Goal: Task Accomplishment & Management: Complete application form

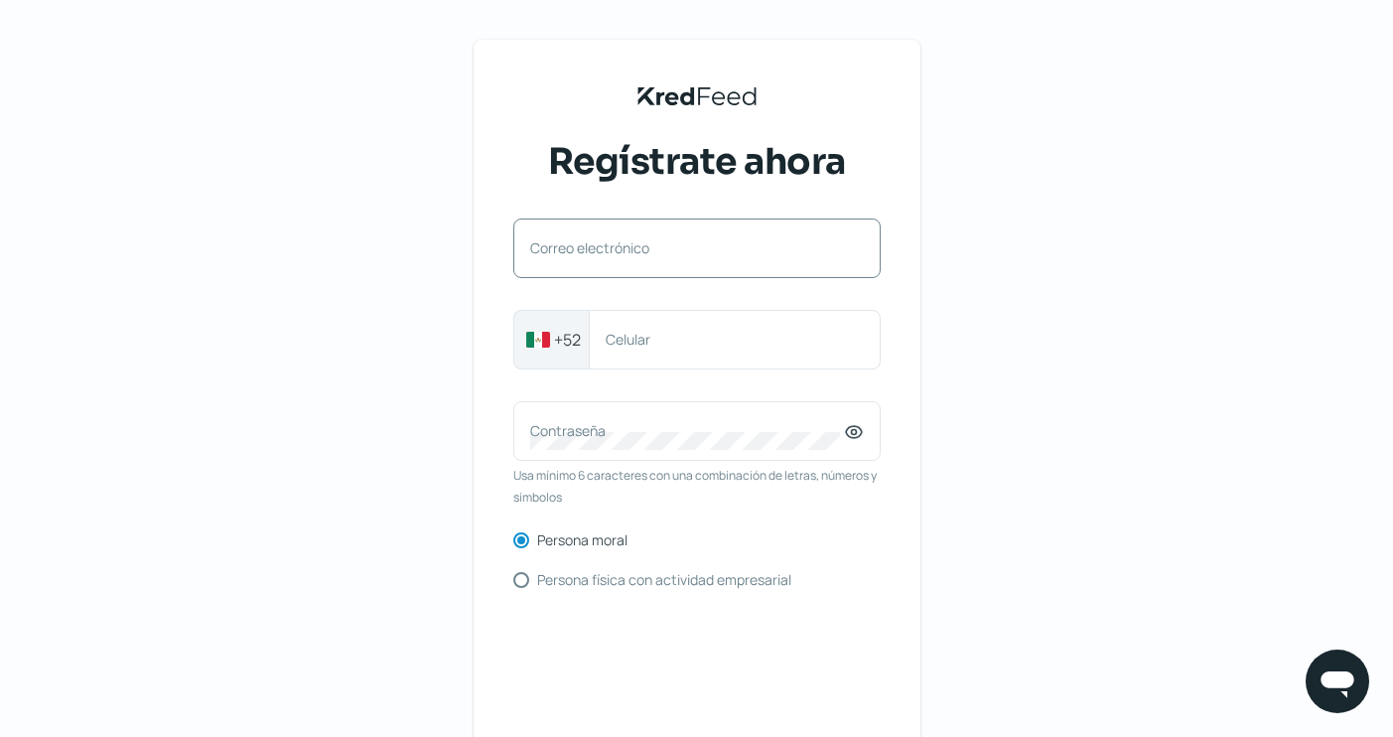
click at [692, 272] on div "Correo electrónico" at bounding box center [696, 248] width 367 height 60
paste input "[EMAIL_ADDRESS][DOMAIN_NAME]"
type input "[EMAIL_ADDRESS][DOMAIN_NAME]"
click at [692, 329] on div "Celular" at bounding box center [735, 340] width 292 height 60
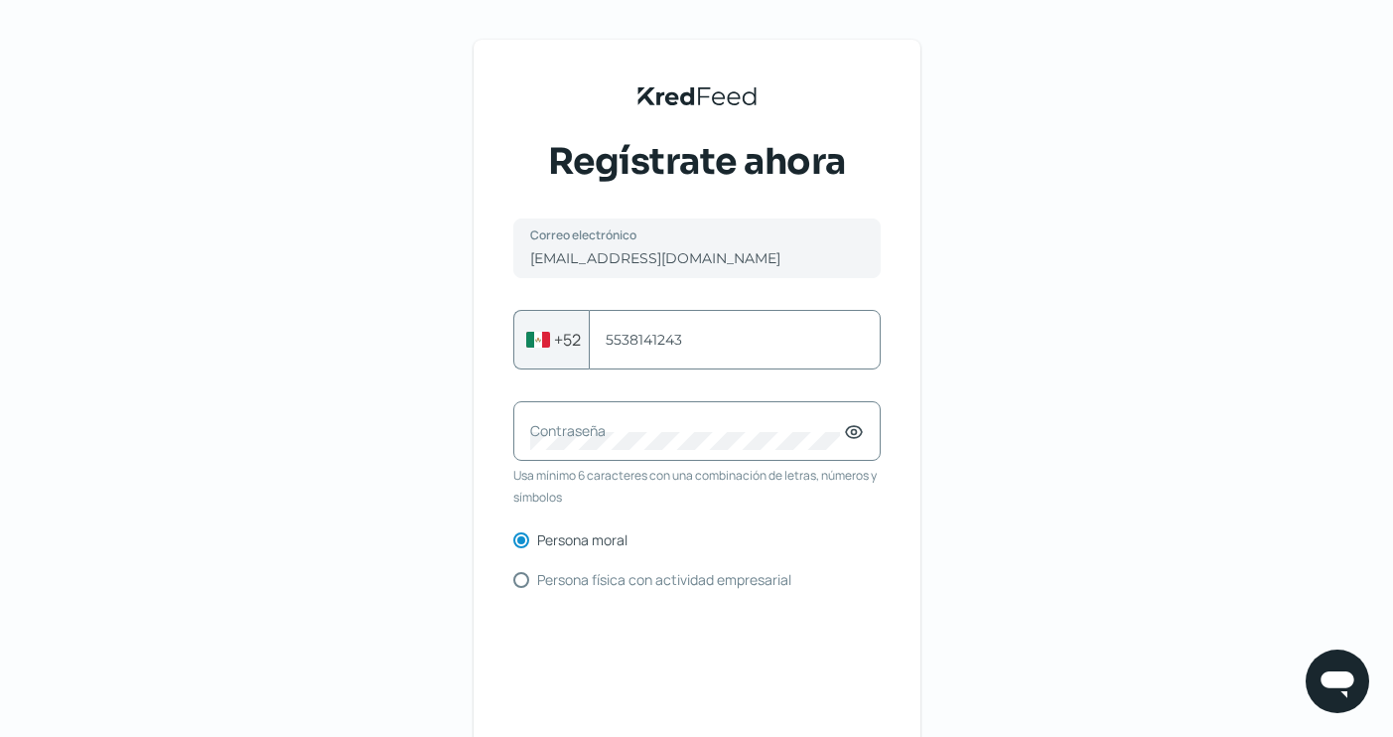
type input "5538141243"
click at [587, 454] on div "Contraseña" at bounding box center [696, 431] width 367 height 60
click at [863, 433] on icon at bounding box center [854, 432] width 20 height 20
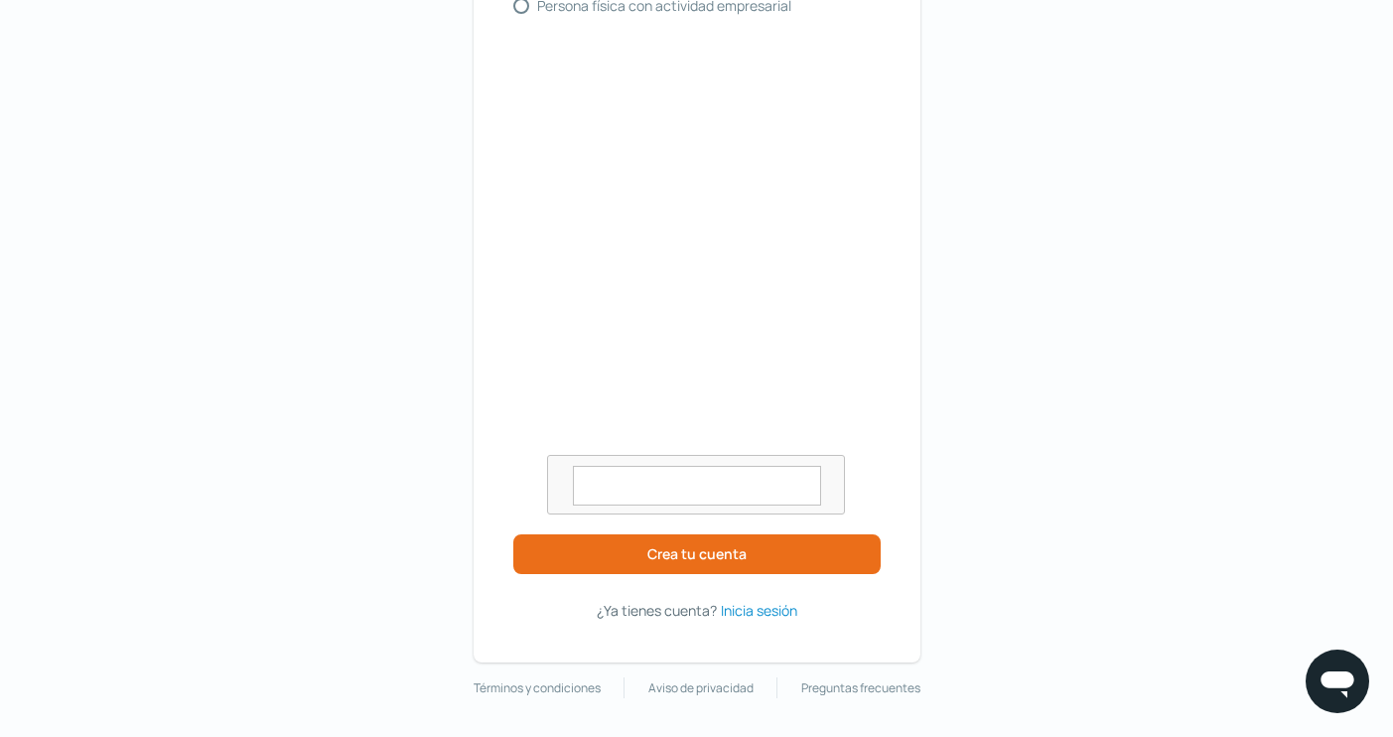
scroll to position [573, 0]
click at [675, 493] on textarea at bounding box center [697, 487] width 248 height 40
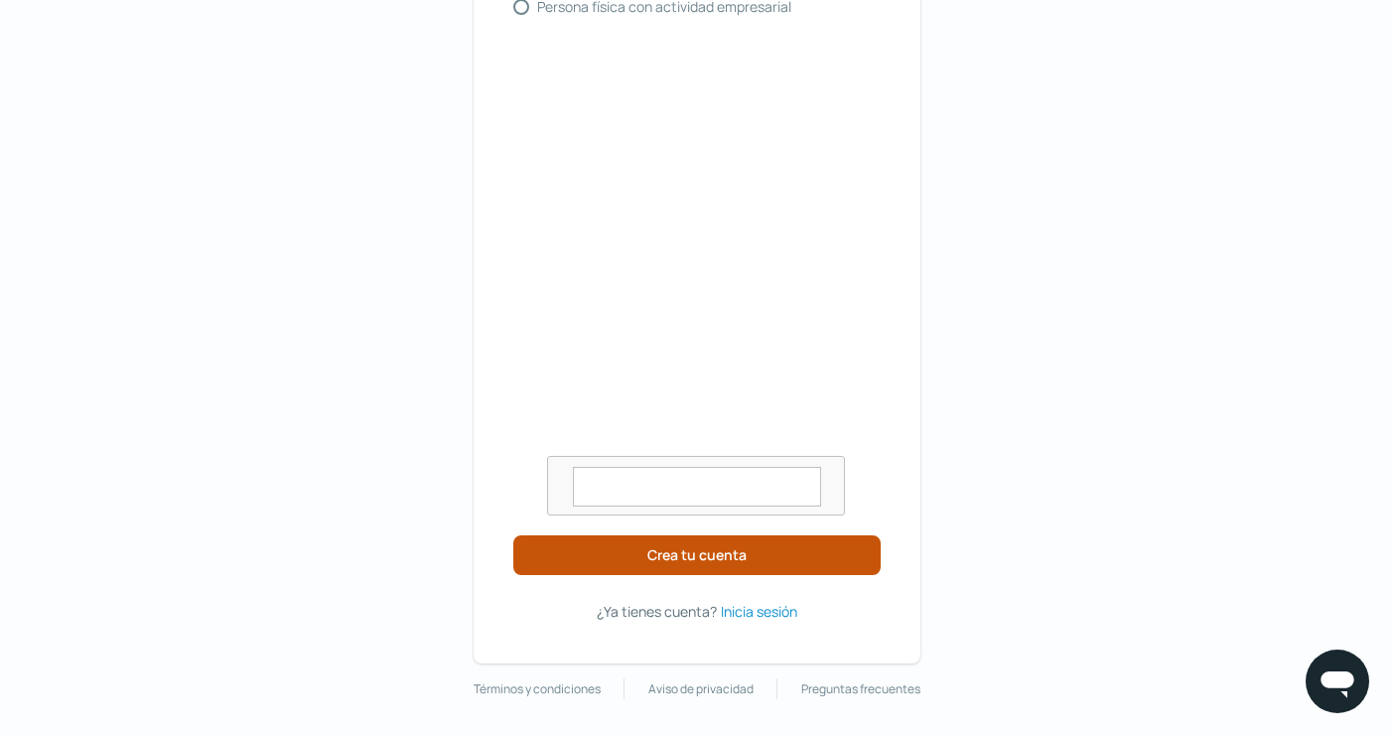
click at [717, 557] on span "Crea tu cuenta" at bounding box center [696, 555] width 99 height 14
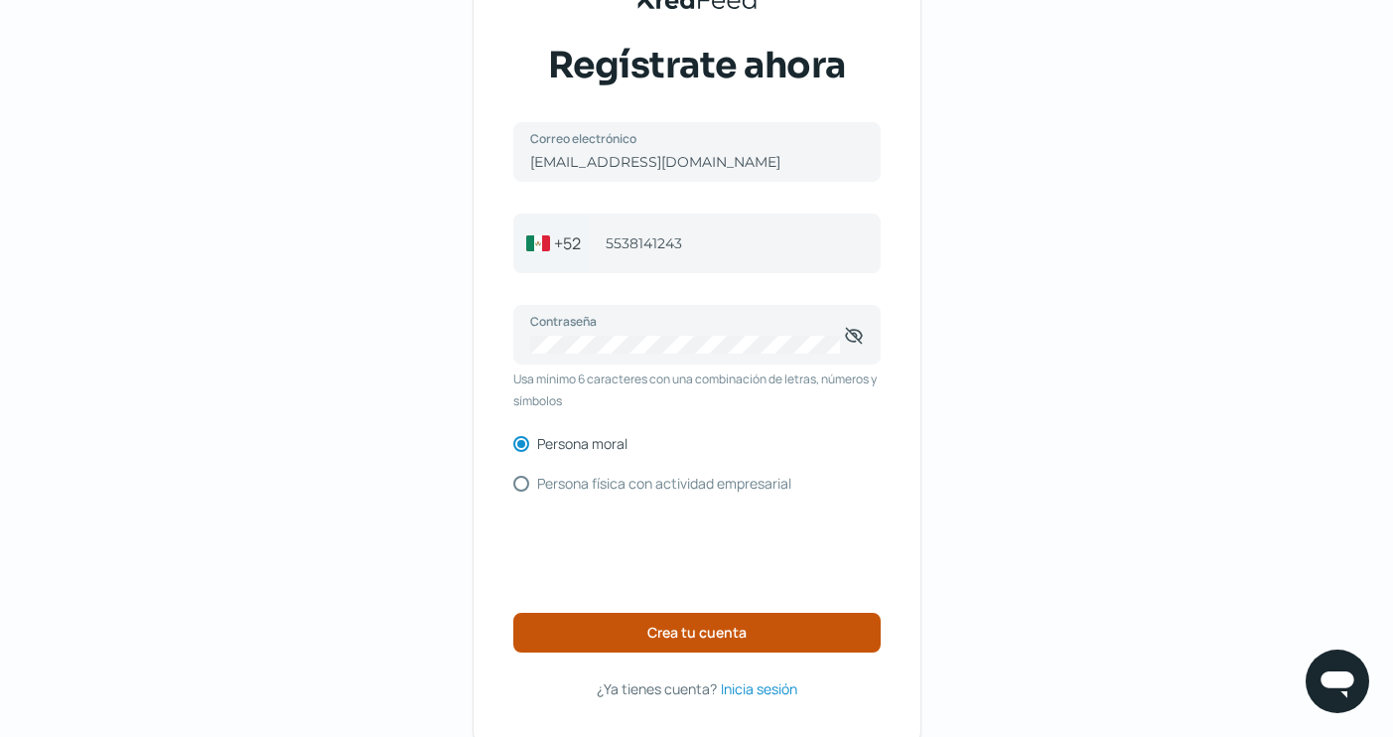
click at [790, 634] on button "Crea tu cuenta" at bounding box center [696, 633] width 367 height 40
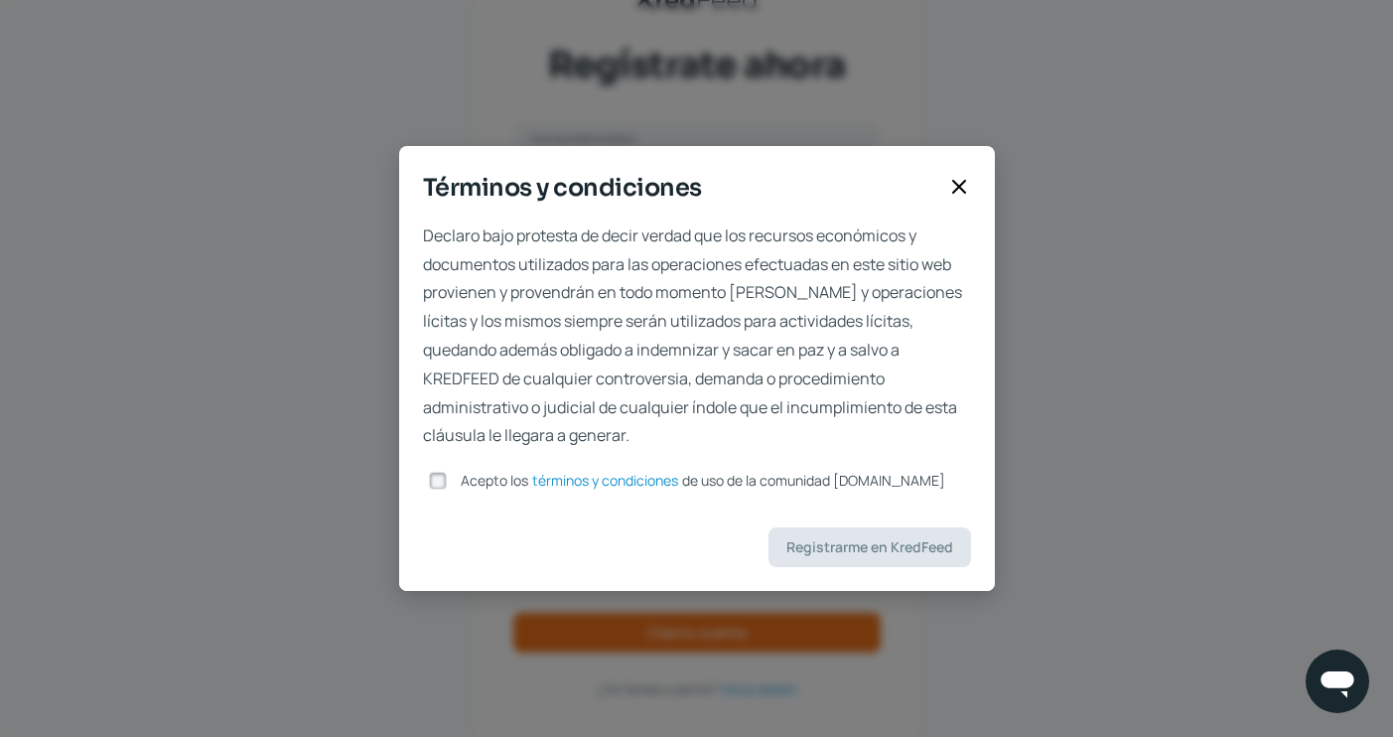
click at [441, 475] on input "Acepto los términos y condiciones de uso de la comunidad [DOMAIN_NAME]" at bounding box center [438, 481] width 18 height 18
checkbox input "true"
click at [971, 552] on button "Registrarme en KredFeed" at bounding box center [869, 547] width 203 height 40
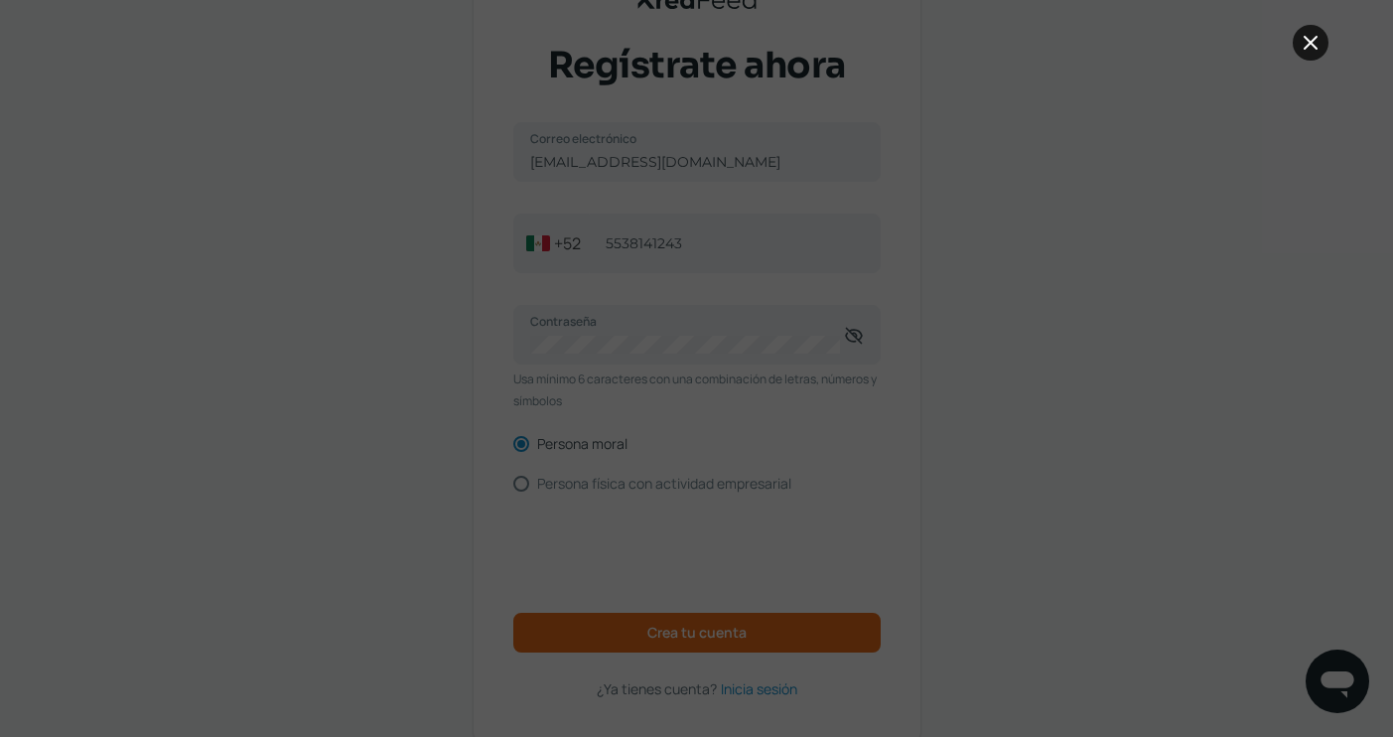
click at [1307, 48] on icon at bounding box center [1311, 43] width 12 height 12
